Goal: Task Accomplishment & Management: Manage account settings

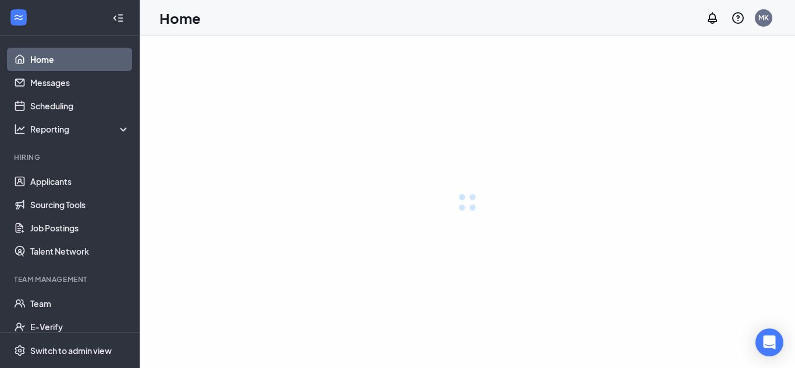
click at [251, 150] on div at bounding box center [467, 202] width 655 height 332
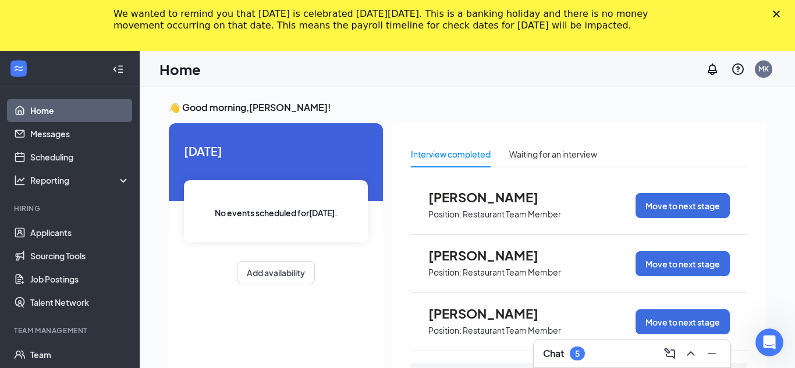
click at [774, 11] on polygon "Close" at bounding box center [776, 13] width 7 height 7
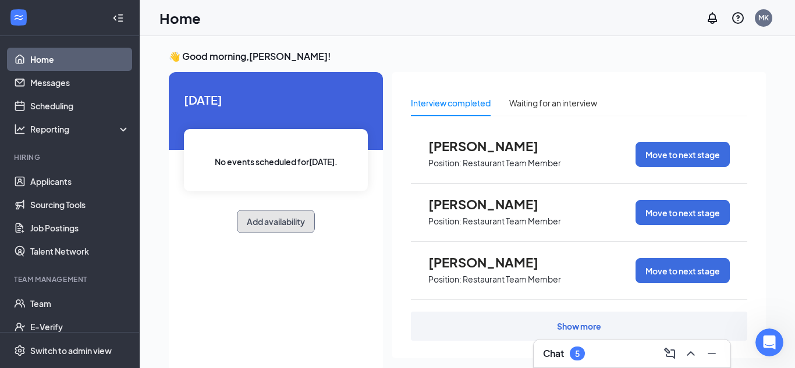
click at [288, 223] on button "Add availability" at bounding box center [276, 221] width 78 height 23
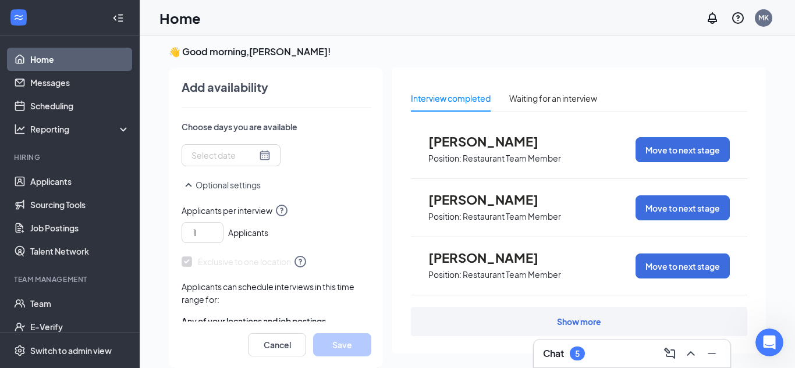
scroll to position [171, 0]
click at [278, 342] on button "Cancel" at bounding box center [277, 344] width 58 height 23
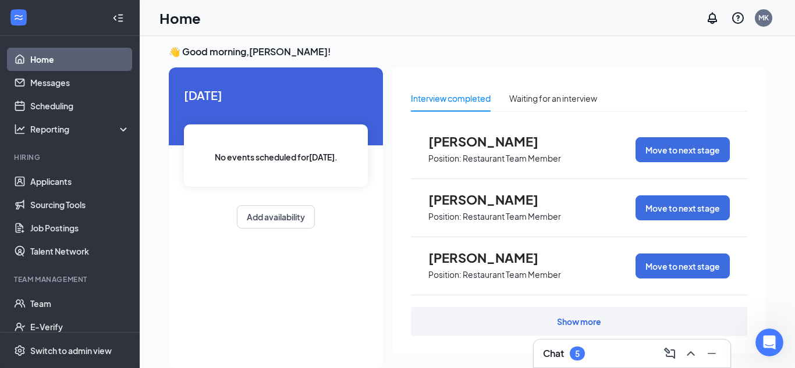
scroll to position [58, 0]
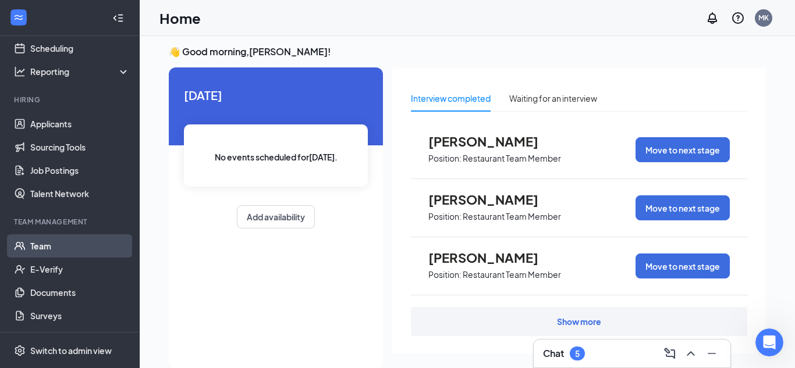
click at [81, 247] on link "Team" at bounding box center [79, 245] width 99 height 23
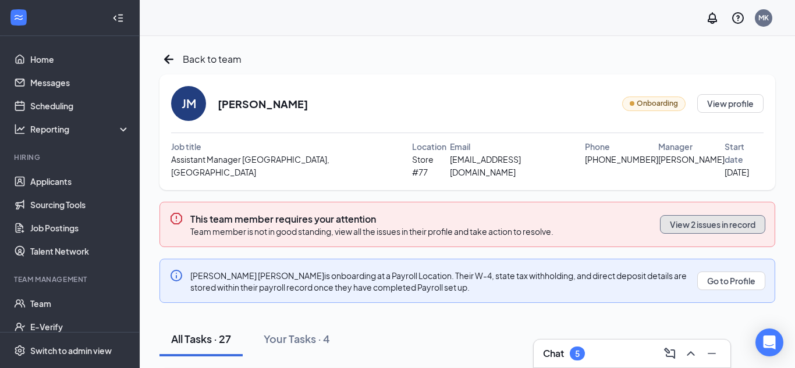
click at [675, 215] on button "View 2 issues in record" at bounding box center [712, 224] width 105 height 19
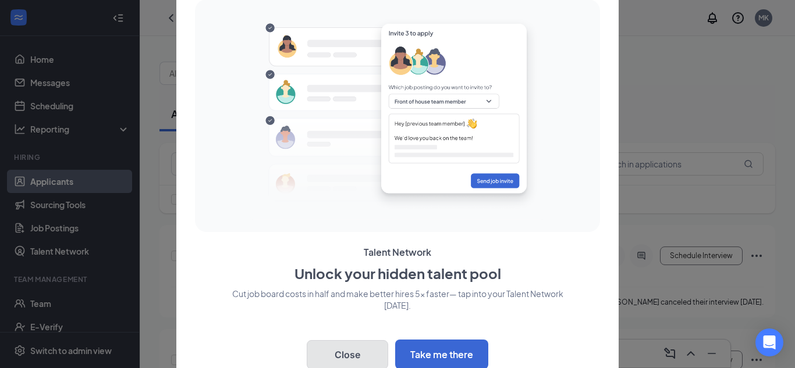
click at [348, 351] on button "Close" at bounding box center [347, 354] width 81 height 29
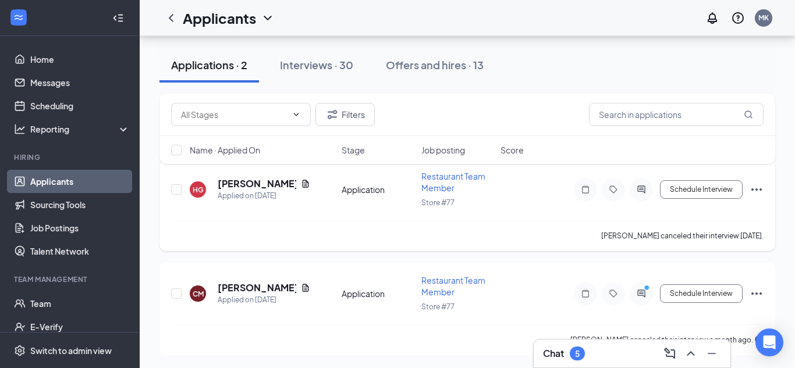
scroll to position [67, 0]
click at [321, 65] on div "Interviews · 30" at bounding box center [316, 65] width 73 height 15
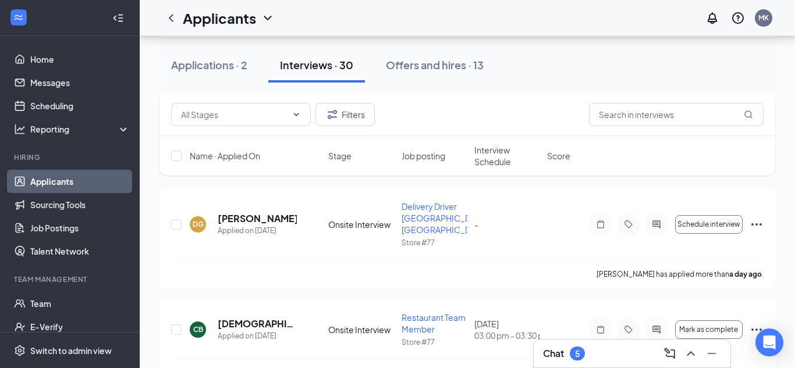
scroll to position [271, 0]
click at [310, 215] on div "[PERSON_NAME] Applied on [DATE]" at bounding box center [255, 223] width 131 height 24
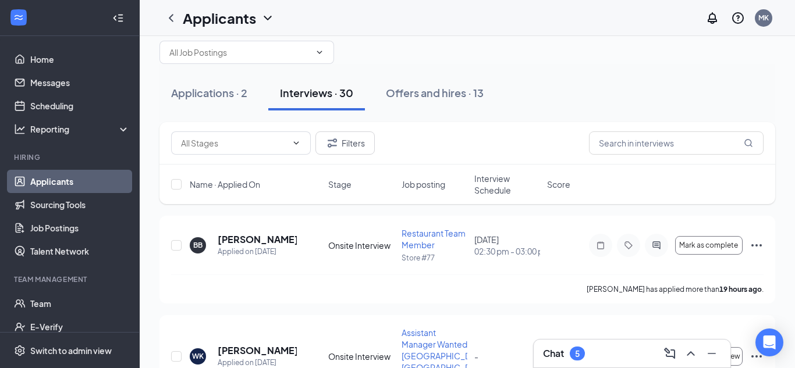
scroll to position [0, 0]
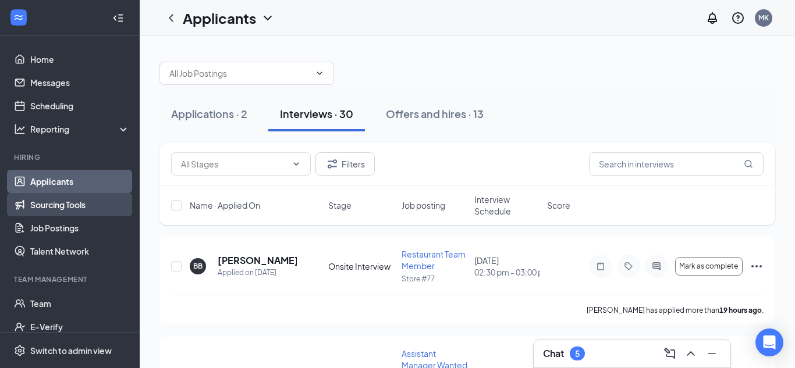
click at [61, 205] on link "Sourcing Tools" at bounding box center [79, 204] width 99 height 23
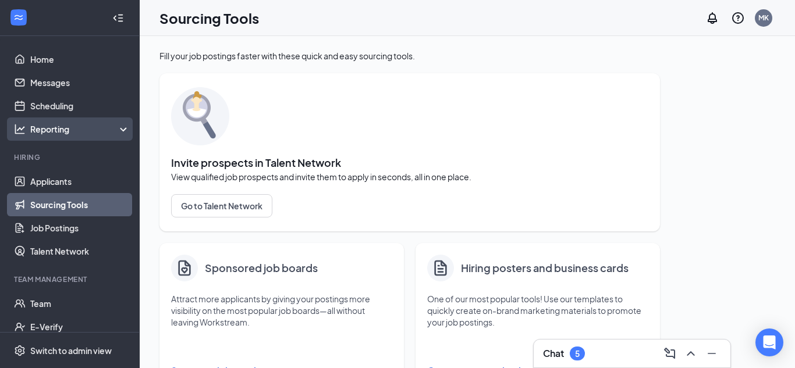
click at [50, 123] on div "Reporting" at bounding box center [80, 129] width 100 height 12
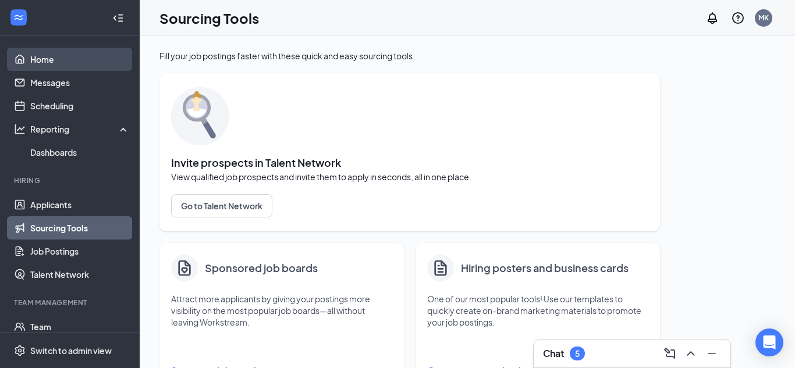
click at [70, 64] on link "Home" at bounding box center [79, 59] width 99 height 23
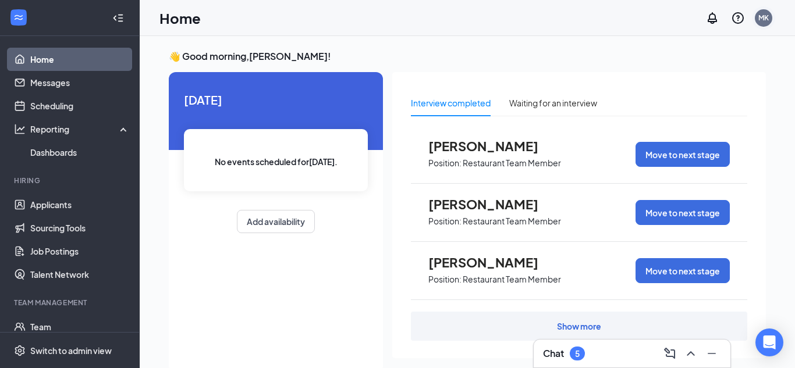
click at [767, 19] on div "MK" at bounding box center [763, 18] width 10 height 10
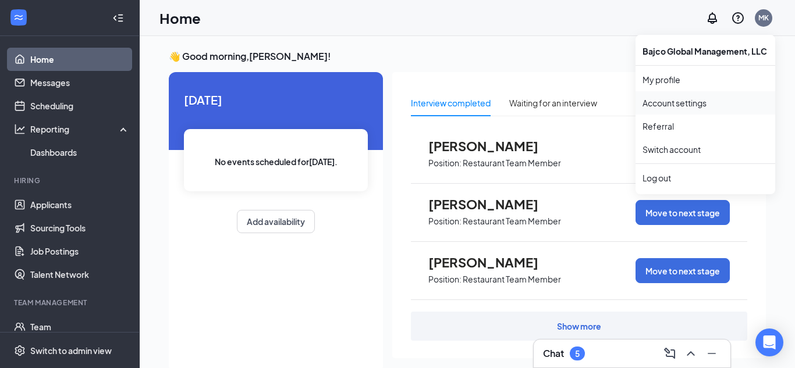
click at [695, 103] on link "Account settings" at bounding box center [705, 103] width 126 height 12
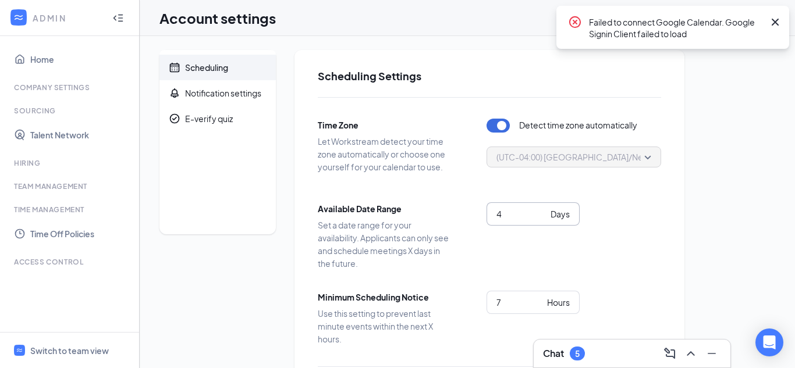
click at [504, 213] on input "4" at bounding box center [520, 214] width 49 height 13
type input "0"
click at [516, 308] on input "7" at bounding box center [519, 302] width 46 height 13
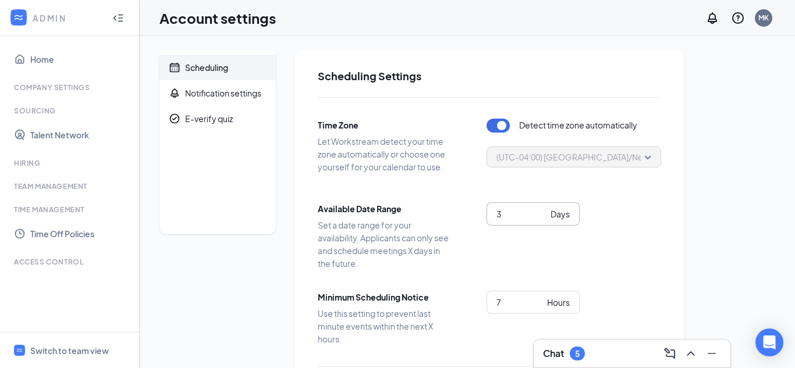
click at [543, 220] on input "3" at bounding box center [520, 214] width 49 height 13
click at [543, 220] on input "2" at bounding box center [520, 214] width 49 height 13
click at [543, 220] on input "1" at bounding box center [520, 214] width 49 height 13
type input "0"
click at [543, 220] on input "0" at bounding box center [520, 214] width 49 height 13
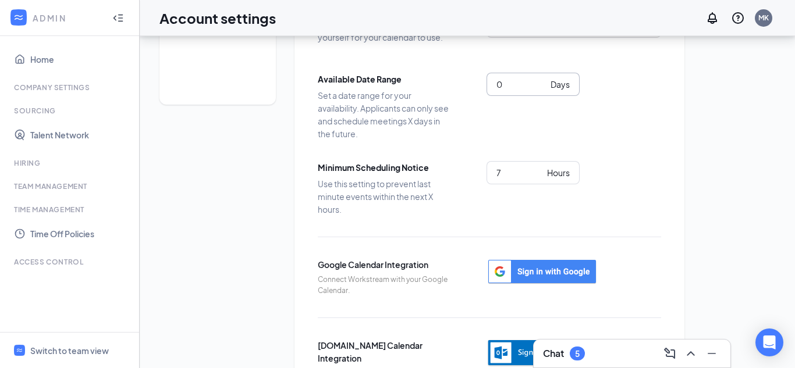
scroll to position [140, 0]
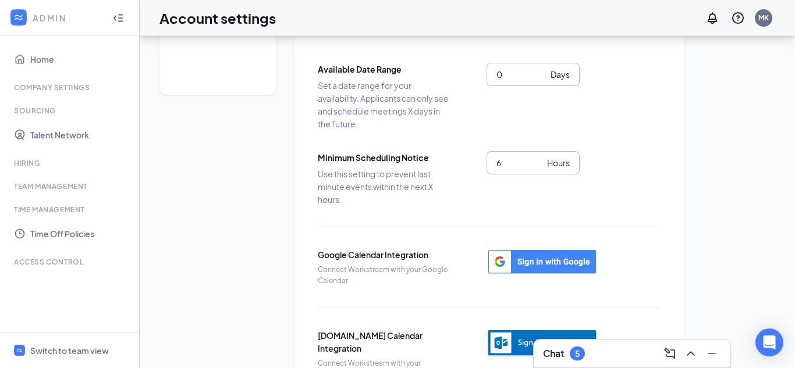
click at [539, 166] on input "6" at bounding box center [519, 163] width 46 height 13
click at [539, 166] on input "5" at bounding box center [519, 163] width 46 height 13
click at [539, 166] on input "4" at bounding box center [519, 163] width 46 height 13
click at [539, 166] on input "3" at bounding box center [519, 163] width 46 height 13
click at [539, 166] on input "2" at bounding box center [519, 163] width 46 height 13
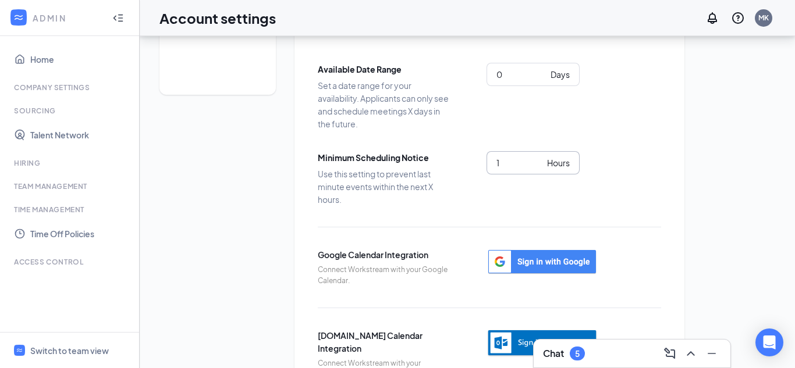
click at [539, 166] on input "1" at bounding box center [519, 163] width 46 height 13
type input "0"
click at [539, 166] on input "0" at bounding box center [519, 163] width 46 height 13
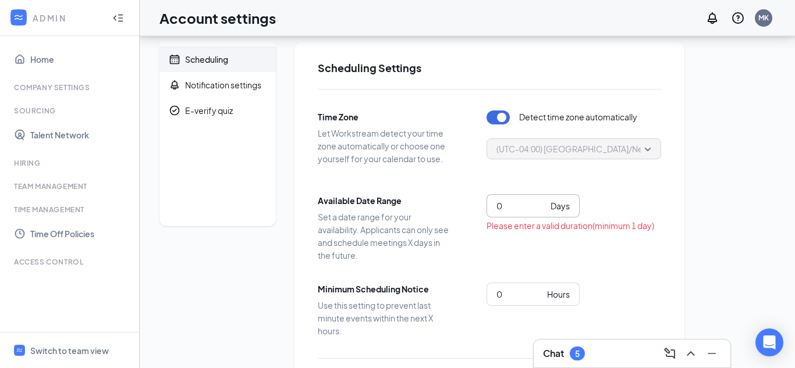
scroll to position [0, 0]
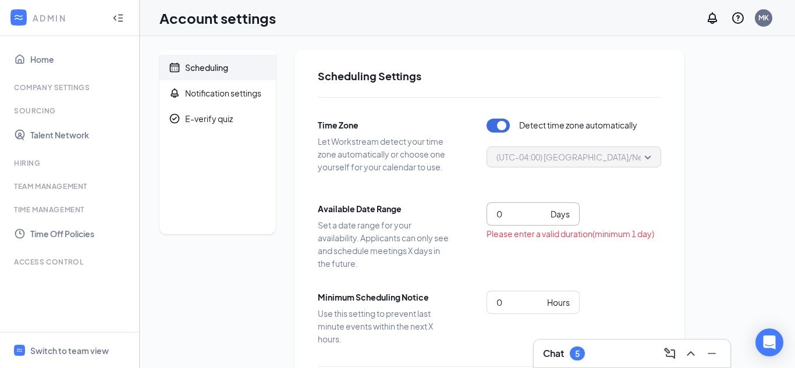
type input "1"
click at [541, 211] on input "1" at bounding box center [520, 214] width 49 height 13
click at [55, 162] on div "Hiring" at bounding box center [70, 163] width 113 height 10
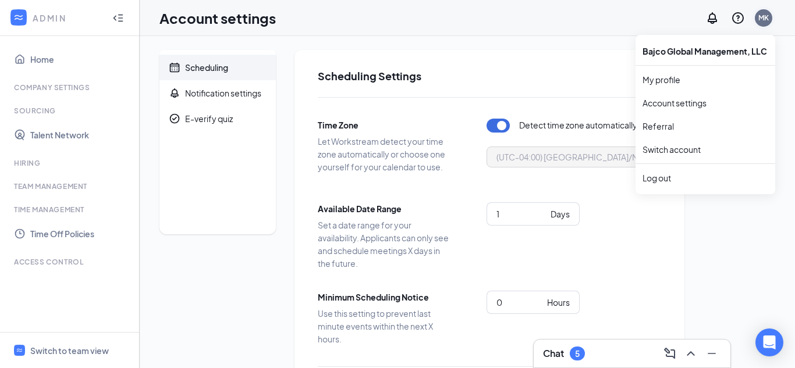
click at [769, 16] on div "MK" at bounding box center [763, 17] width 17 height 17
click at [706, 77] on link "My profile" at bounding box center [705, 80] width 126 height 12
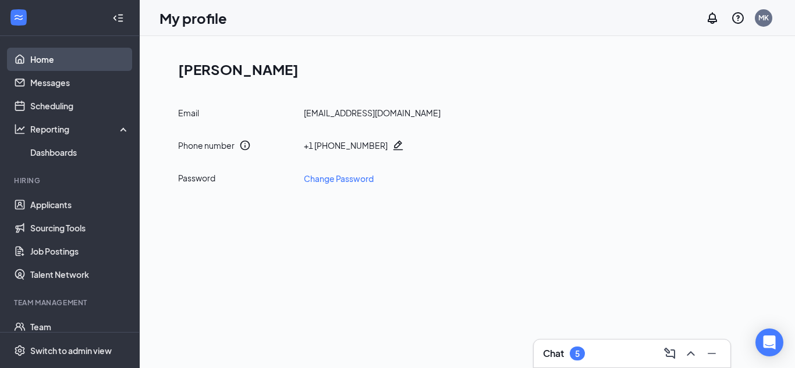
click at [35, 68] on link "Home" at bounding box center [79, 59] width 99 height 23
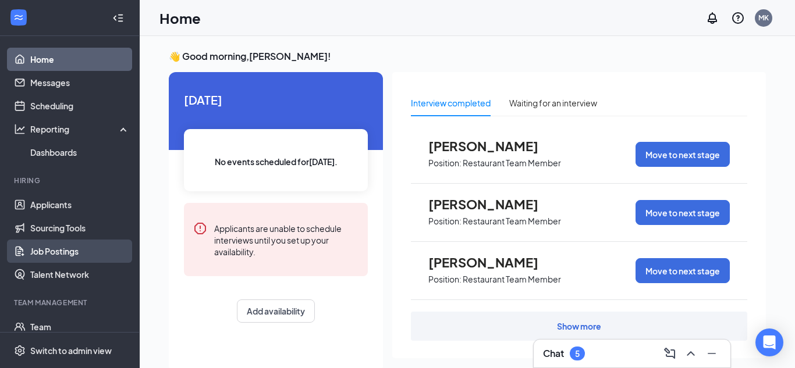
click at [65, 240] on link "Job Postings" at bounding box center [79, 251] width 99 height 23
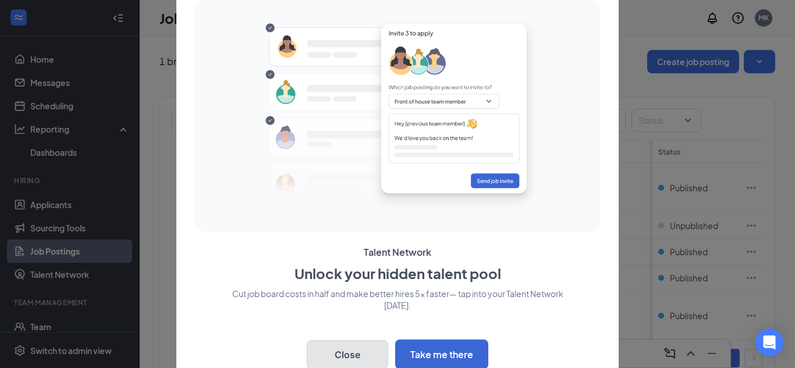
click at [365, 347] on button "Close" at bounding box center [347, 354] width 81 height 29
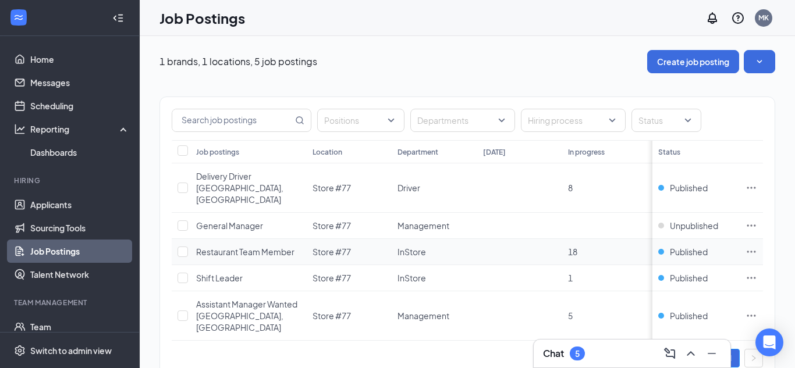
click at [749, 246] on icon "Ellipses" at bounding box center [751, 252] width 12 height 12
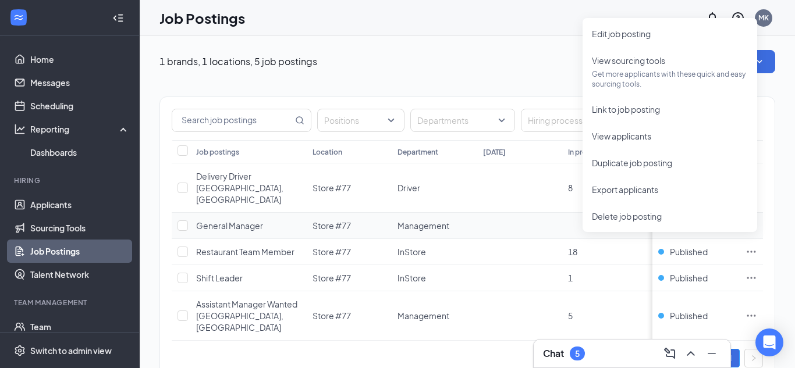
click at [508, 213] on td at bounding box center [519, 226] width 85 height 26
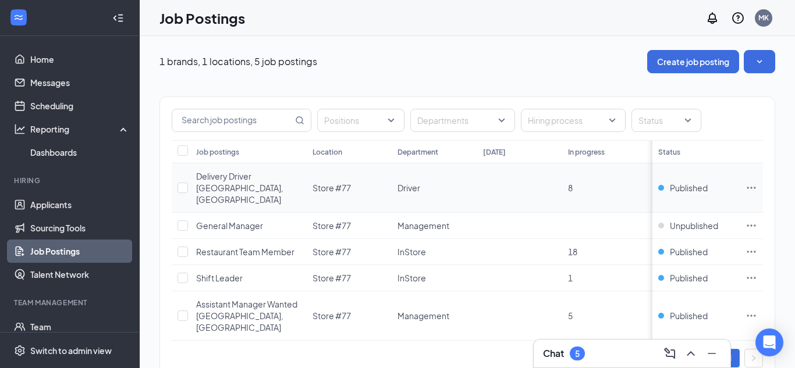
click at [237, 183] on span "Delivery Driver [GEOGRAPHIC_DATA], [GEOGRAPHIC_DATA]" at bounding box center [239, 188] width 87 height 34
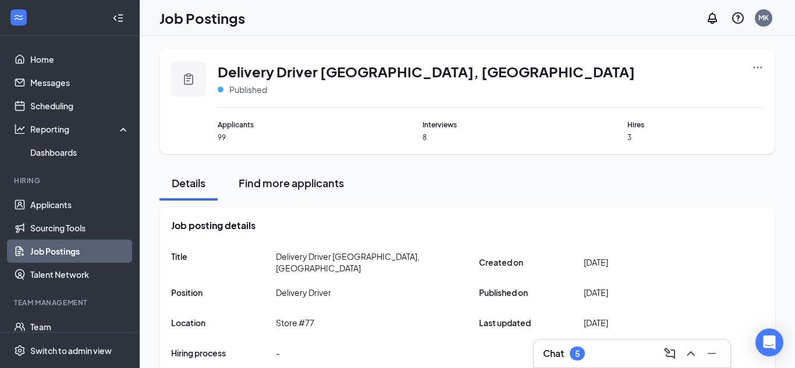
click at [267, 189] on div "Find more applicants" at bounding box center [291, 183] width 105 height 15
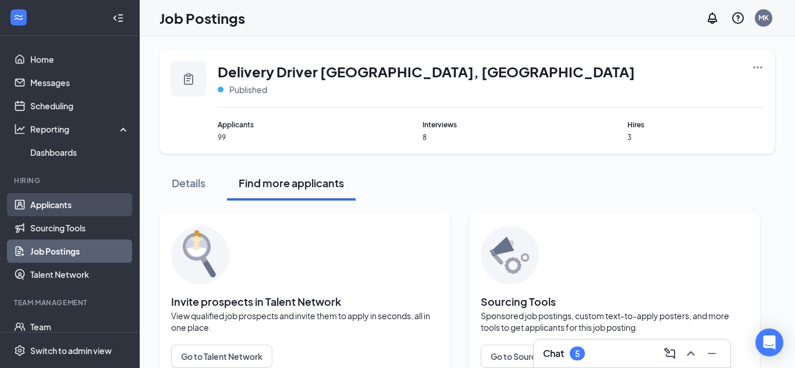
click at [70, 210] on link "Applicants" at bounding box center [79, 204] width 99 height 23
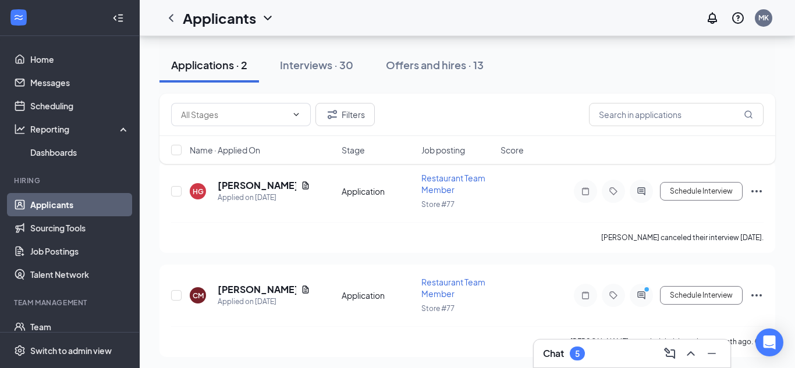
scroll to position [123, 0]
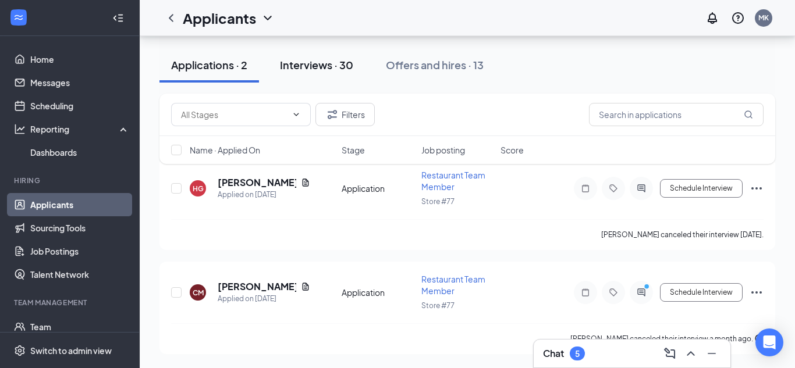
click at [333, 63] on div "Interviews · 30" at bounding box center [316, 65] width 73 height 15
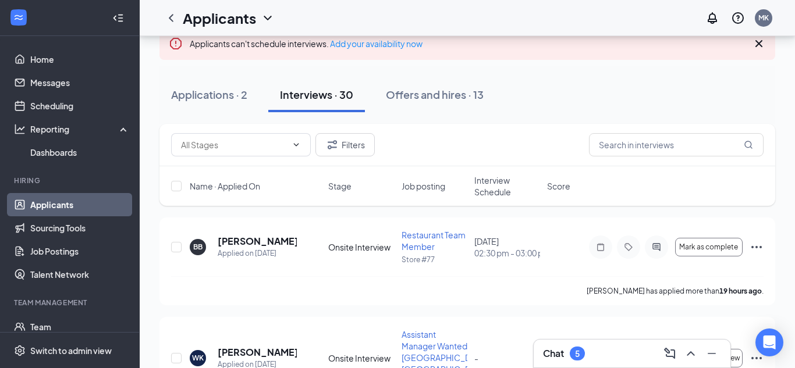
scroll to position [74, 0]
click at [761, 247] on icon "Ellipses" at bounding box center [756, 248] width 10 height 2
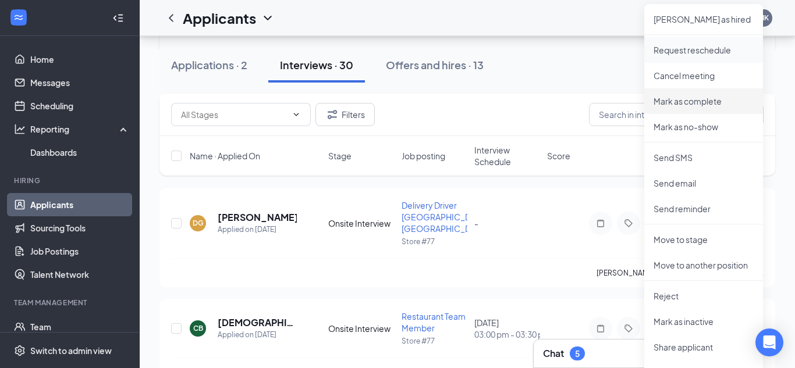
scroll to position [328, 0]
click at [684, 297] on p "Reject" at bounding box center [703, 296] width 100 height 12
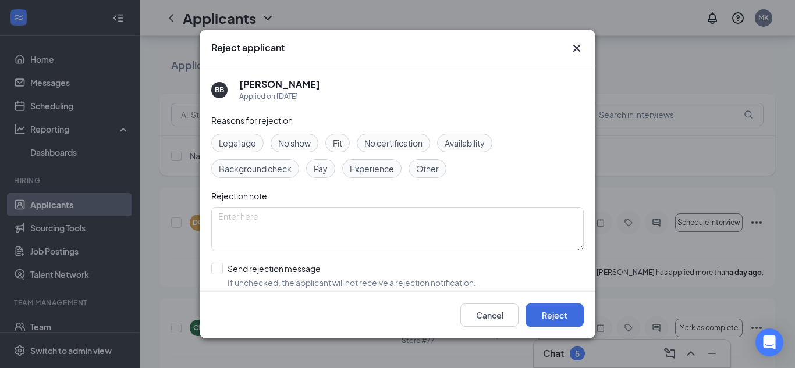
click at [422, 172] on span "Other" at bounding box center [427, 168] width 23 height 13
click at [541, 310] on button "Reject" at bounding box center [554, 315] width 58 height 23
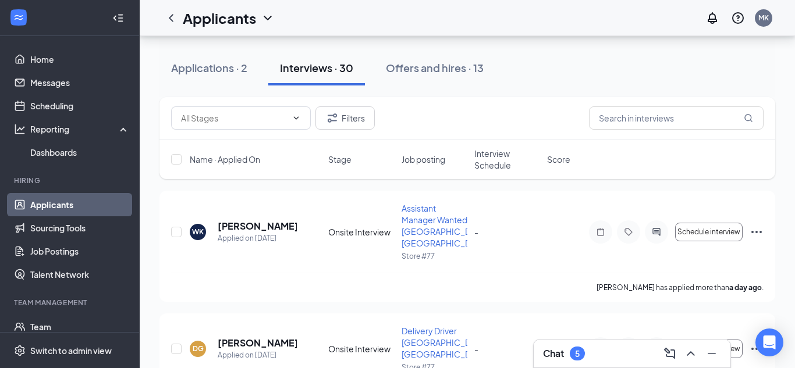
scroll to position [102, 0]
click at [752, 226] on icon "Ellipses" at bounding box center [756, 232] width 14 height 14
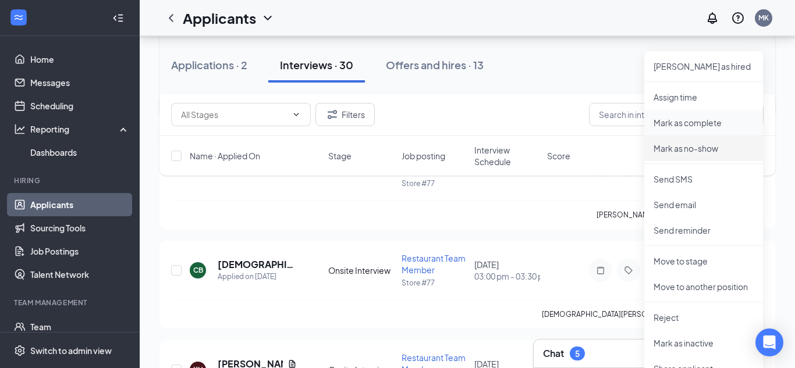
scroll to position [287, 0]
click at [676, 317] on p "Reject" at bounding box center [703, 317] width 100 height 12
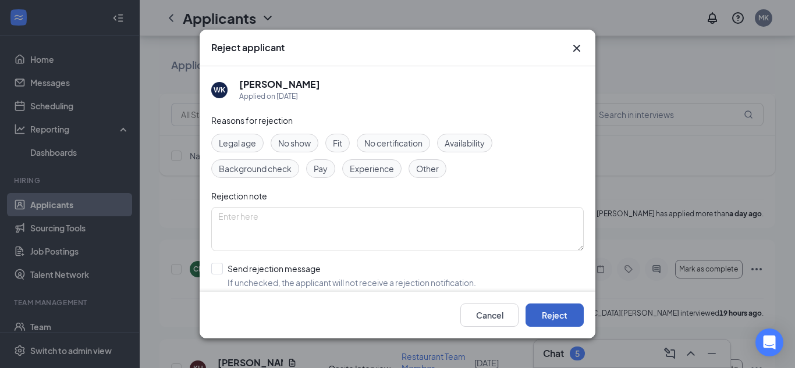
click at [546, 311] on button "Reject" at bounding box center [554, 315] width 58 height 23
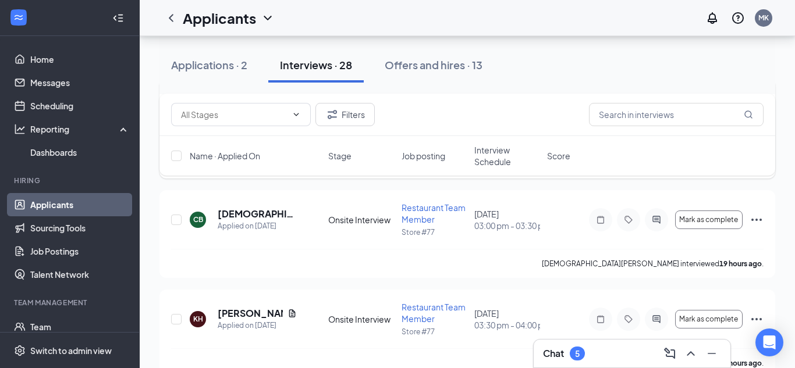
scroll to position [214, 0]
click at [758, 212] on icon "Ellipses" at bounding box center [756, 219] width 14 height 14
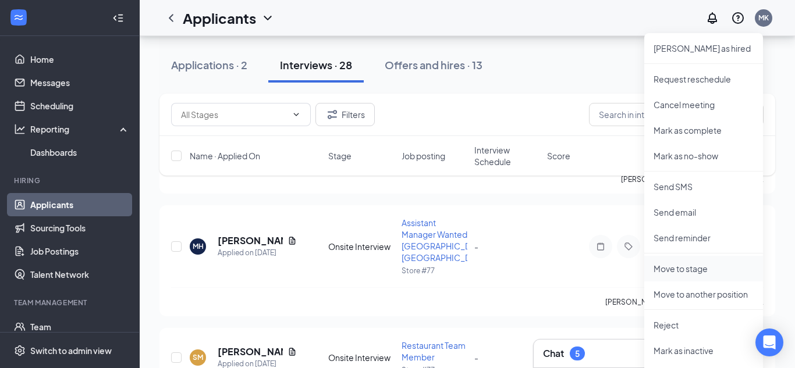
scroll to position [400, 0]
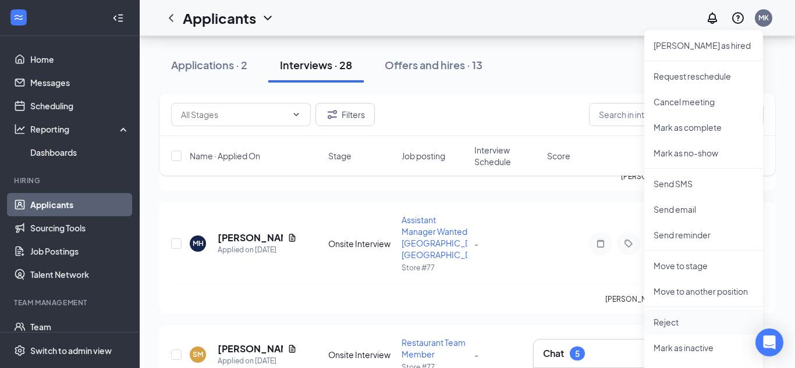
click at [690, 325] on p "Reject" at bounding box center [703, 323] width 100 height 12
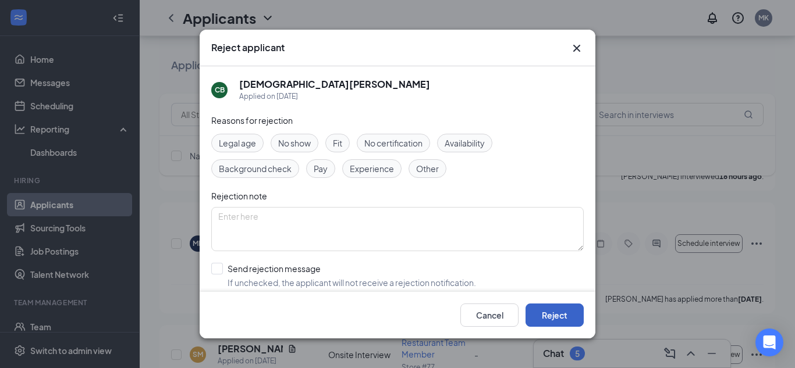
click at [571, 312] on button "Reject" at bounding box center [554, 315] width 58 height 23
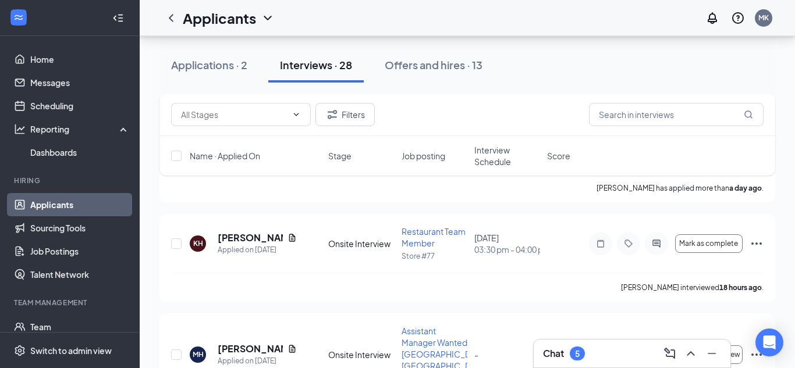
scroll to position [192, 0]
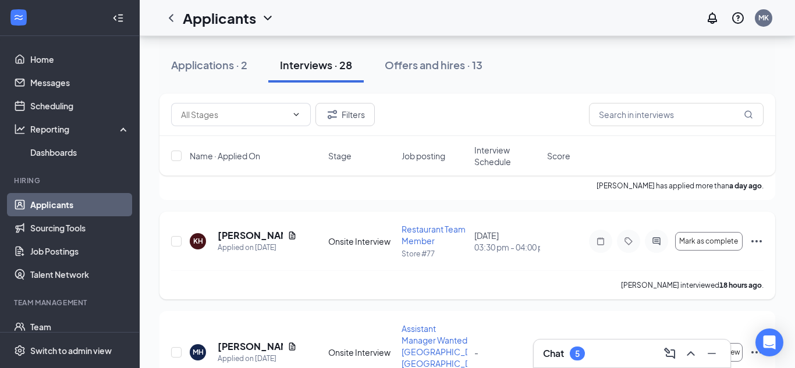
click at [751, 234] on icon "Ellipses" at bounding box center [756, 241] width 14 height 14
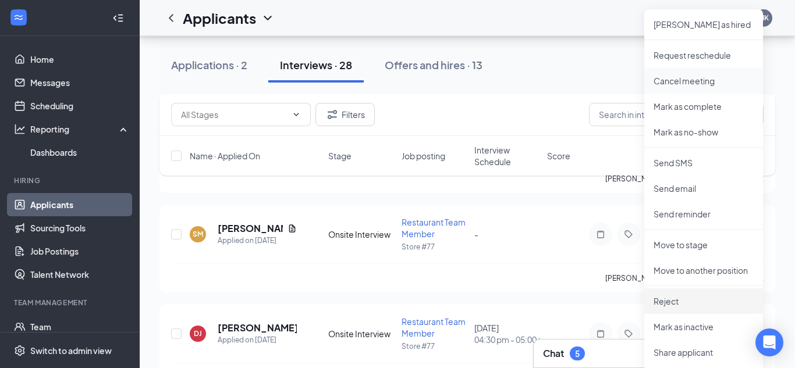
scroll to position [422, 0]
click at [684, 301] on p "Reject" at bounding box center [703, 300] width 100 height 12
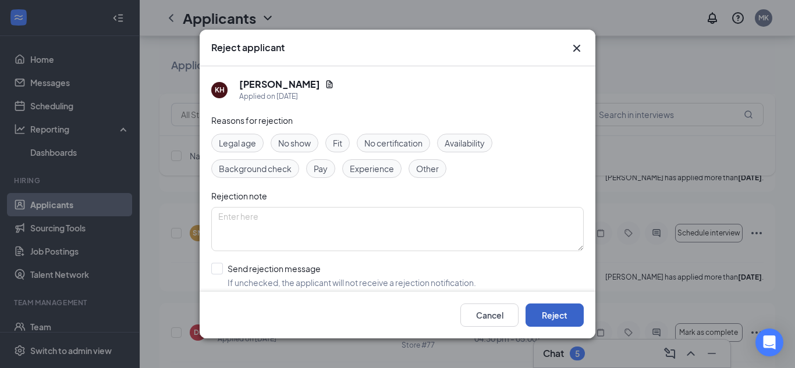
click at [570, 316] on button "Reject" at bounding box center [554, 315] width 58 height 23
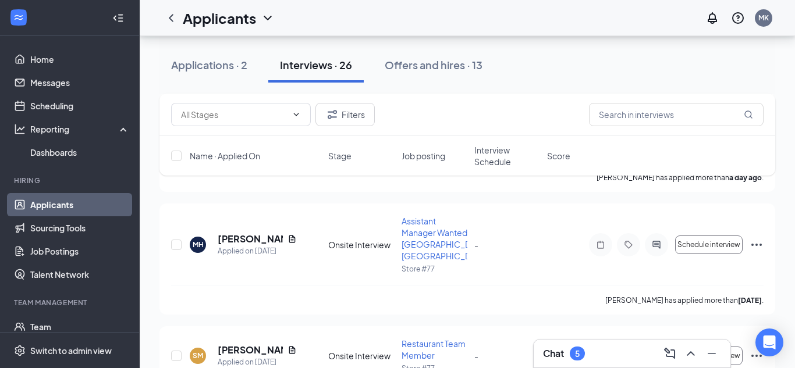
scroll to position [201, 0]
click at [758, 237] on icon "Ellipses" at bounding box center [756, 244] width 14 height 14
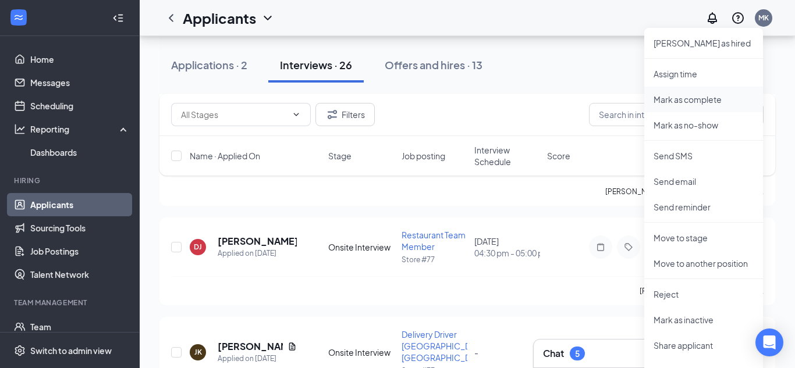
scroll to position [413, 0]
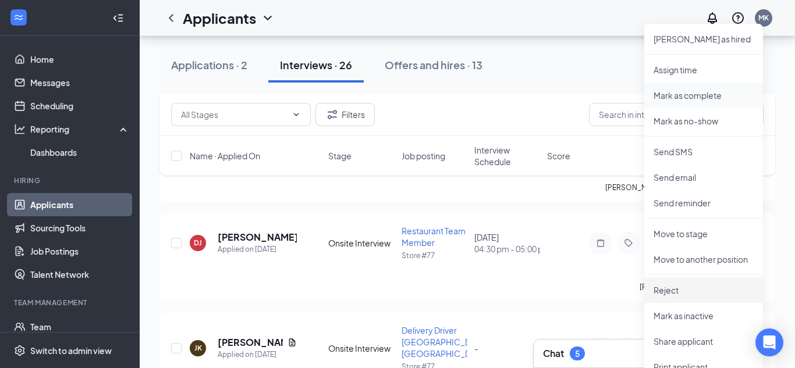
click at [667, 294] on p "Reject" at bounding box center [703, 291] width 100 height 12
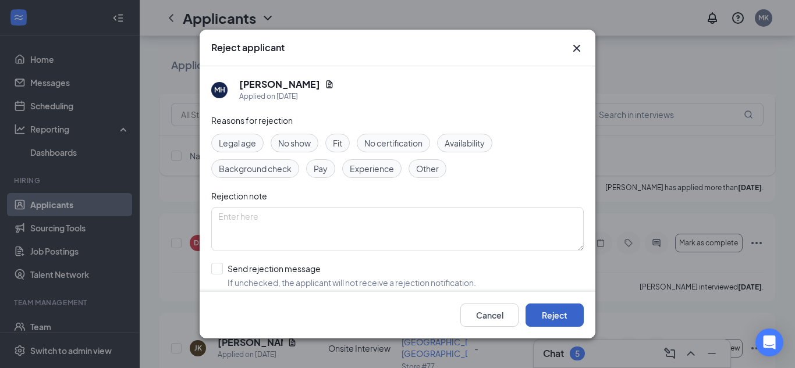
click at [567, 321] on button "Reject" at bounding box center [554, 315] width 58 height 23
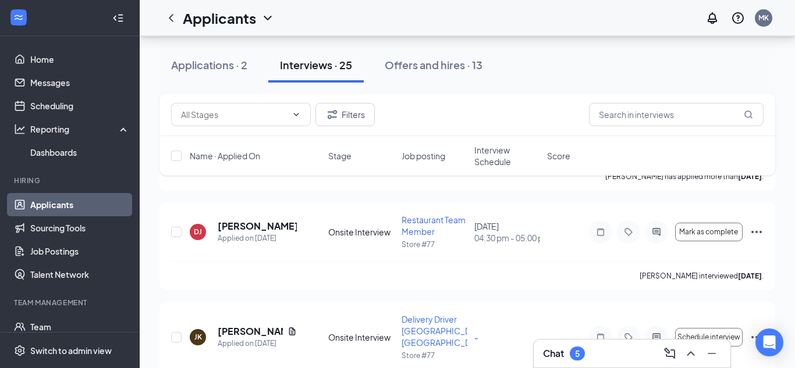
scroll to position [301, 0]
click at [752, 230] on icon "Ellipses" at bounding box center [756, 231] width 10 height 2
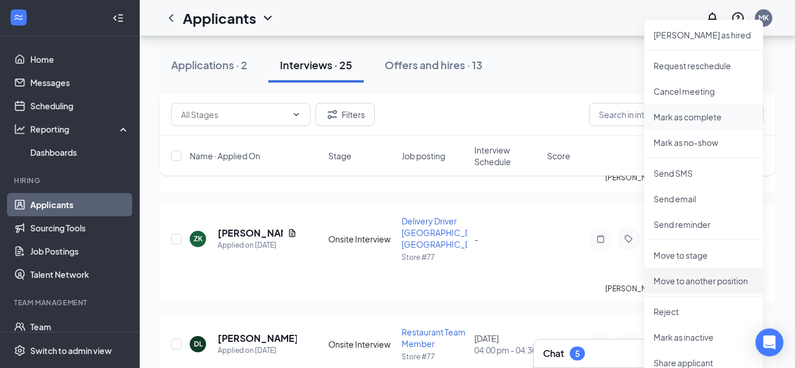
scroll to position [513, 0]
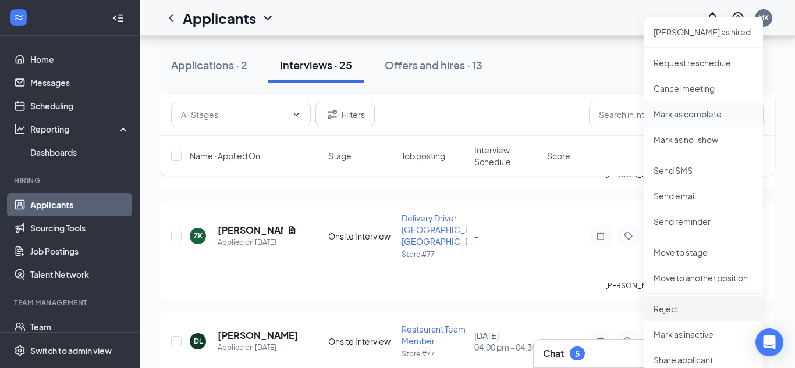
click at [662, 315] on li "Reject" at bounding box center [703, 309] width 119 height 26
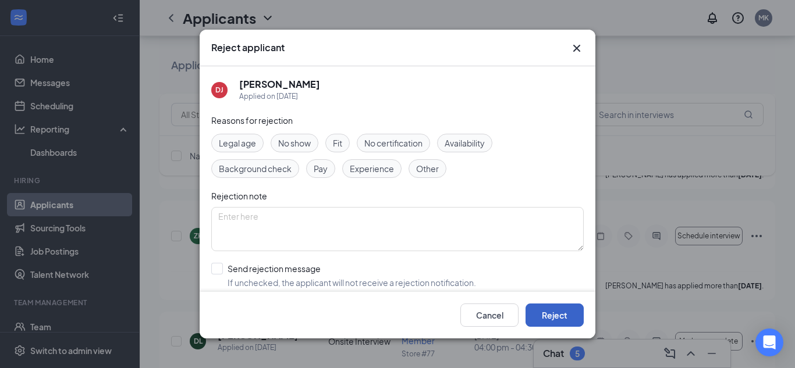
click at [551, 309] on button "Reject" at bounding box center [554, 315] width 58 height 23
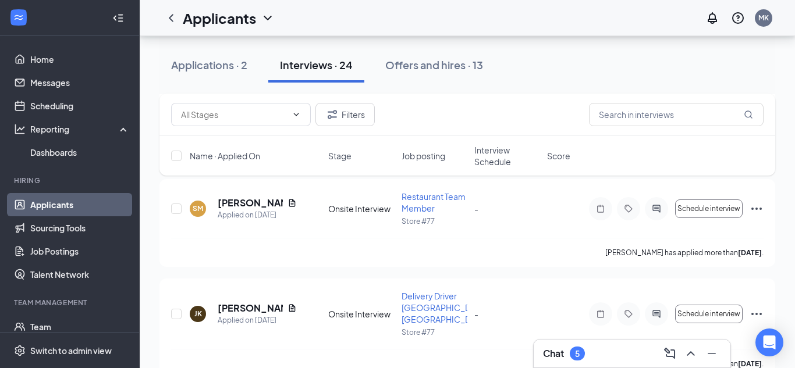
scroll to position [225, 0]
click at [756, 201] on icon "Ellipses" at bounding box center [756, 208] width 14 height 14
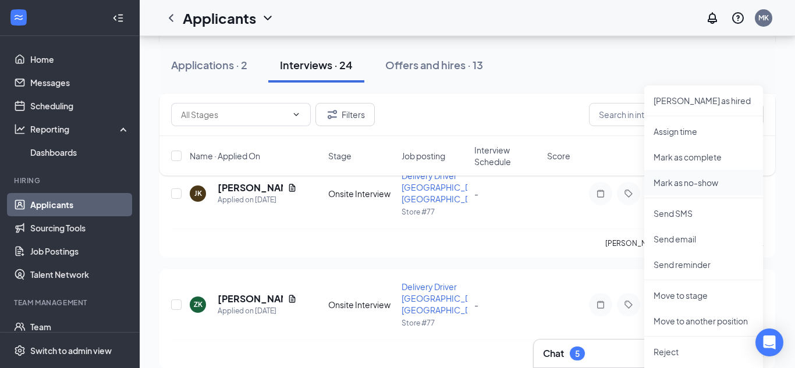
scroll to position [348, 0]
